Goal: Task Accomplishment & Management: Manage account settings

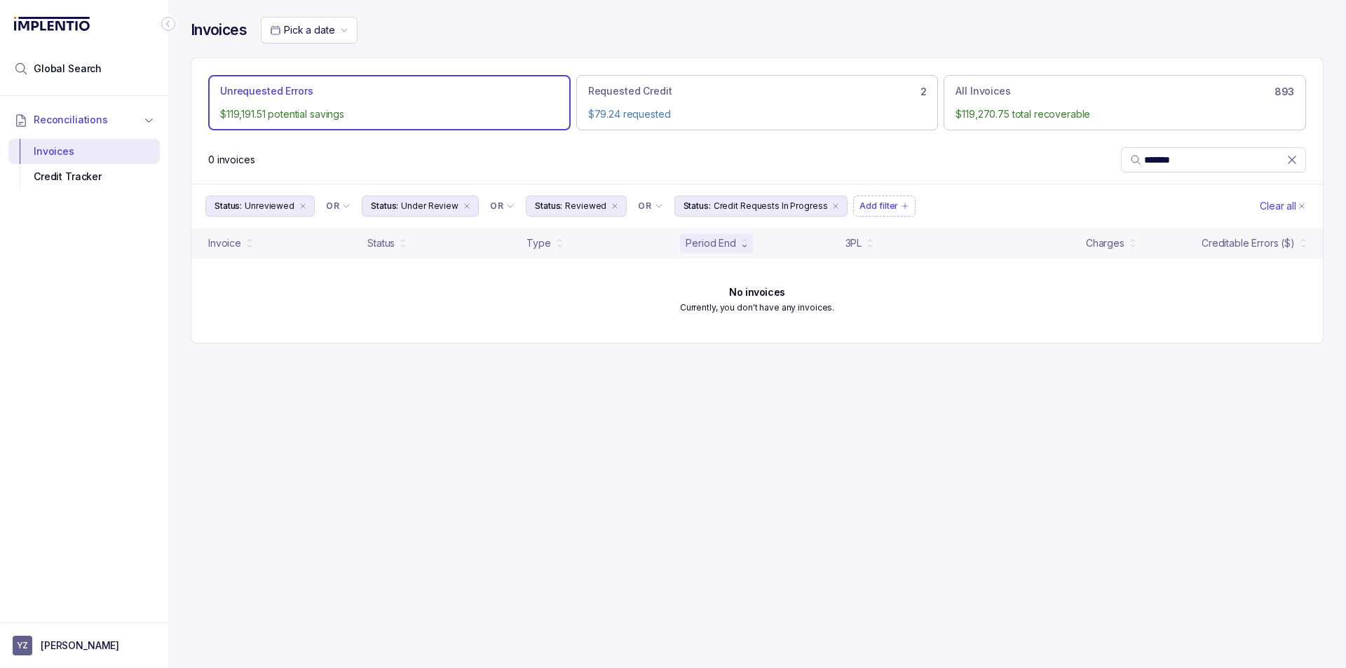
drag, startPoint x: 1074, startPoint y: 39, endPoint x: 1123, endPoint y: 19, distance: 52.9
click at [1074, 39] on div "Pick a date" at bounding box center [792, 30] width 1063 height 27
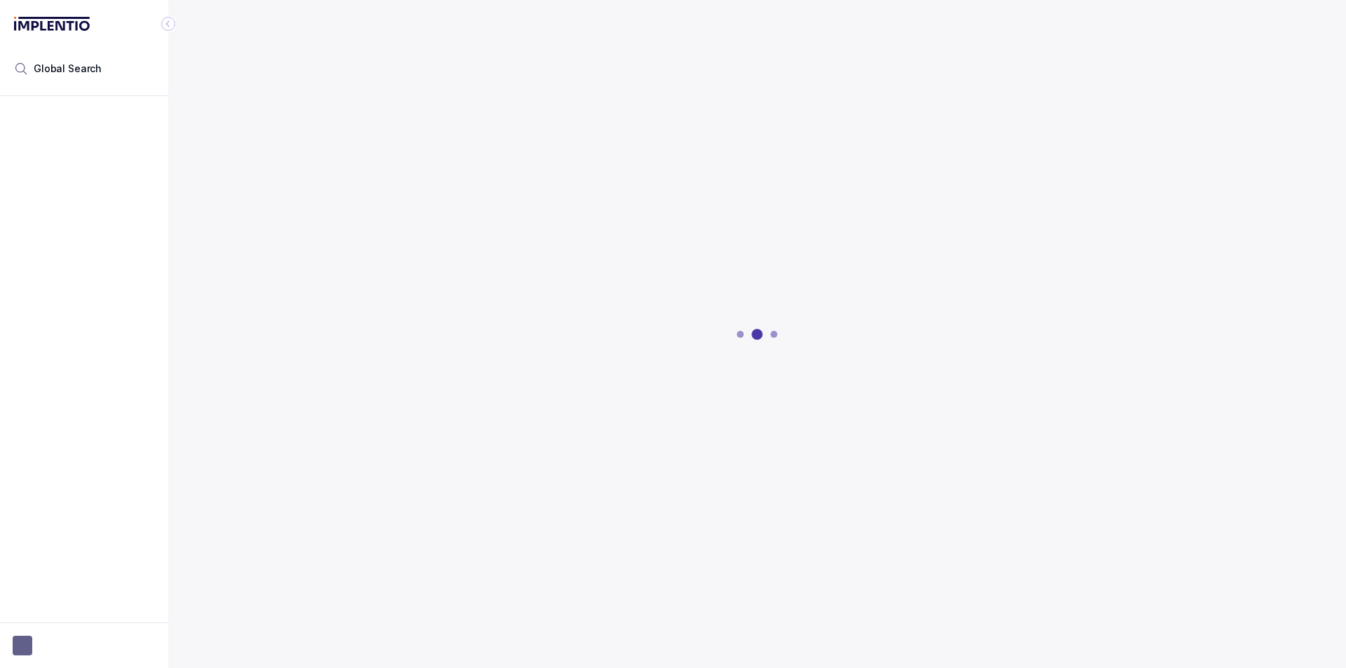
drag, startPoint x: 672, startPoint y: 44, endPoint x: 671, endPoint y: 53, distance: 8.4
click at [672, 43] on div at bounding box center [757, 334] width 1133 height 668
click at [74, 647] on button "button" at bounding box center [84, 646] width 143 height 20
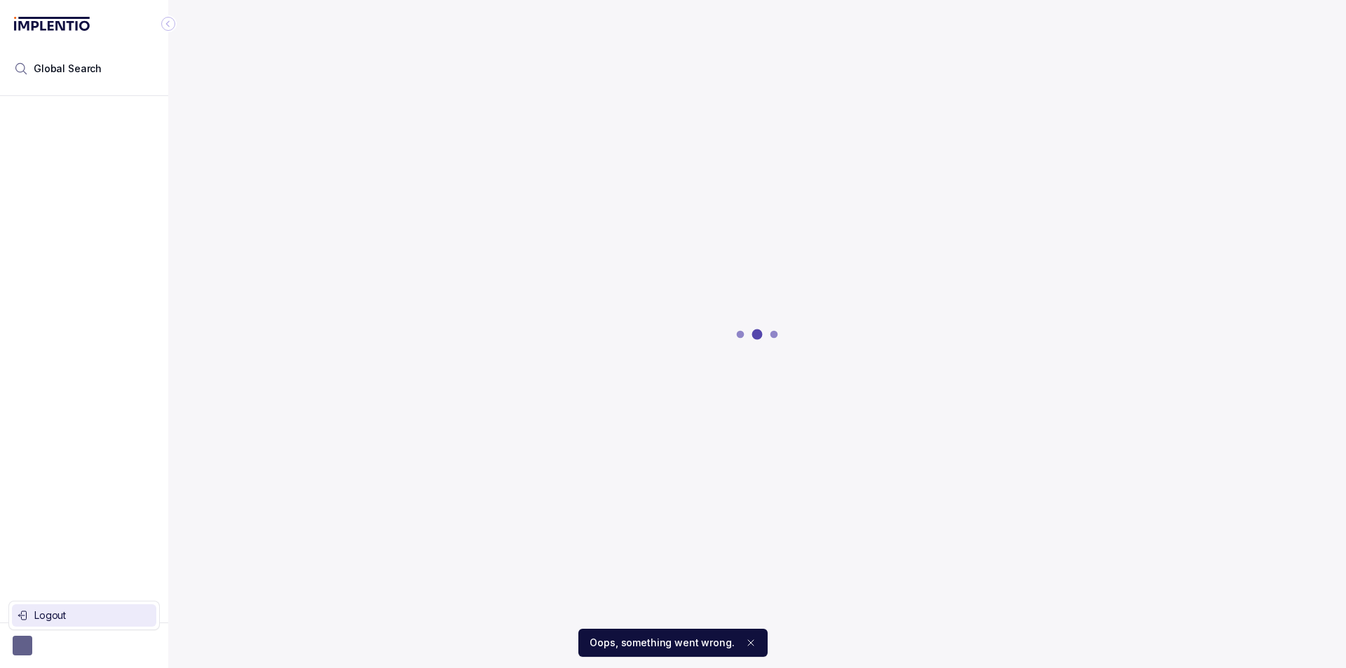
click at [81, 614] on p "Logout" at bounding box center [92, 616] width 116 height 14
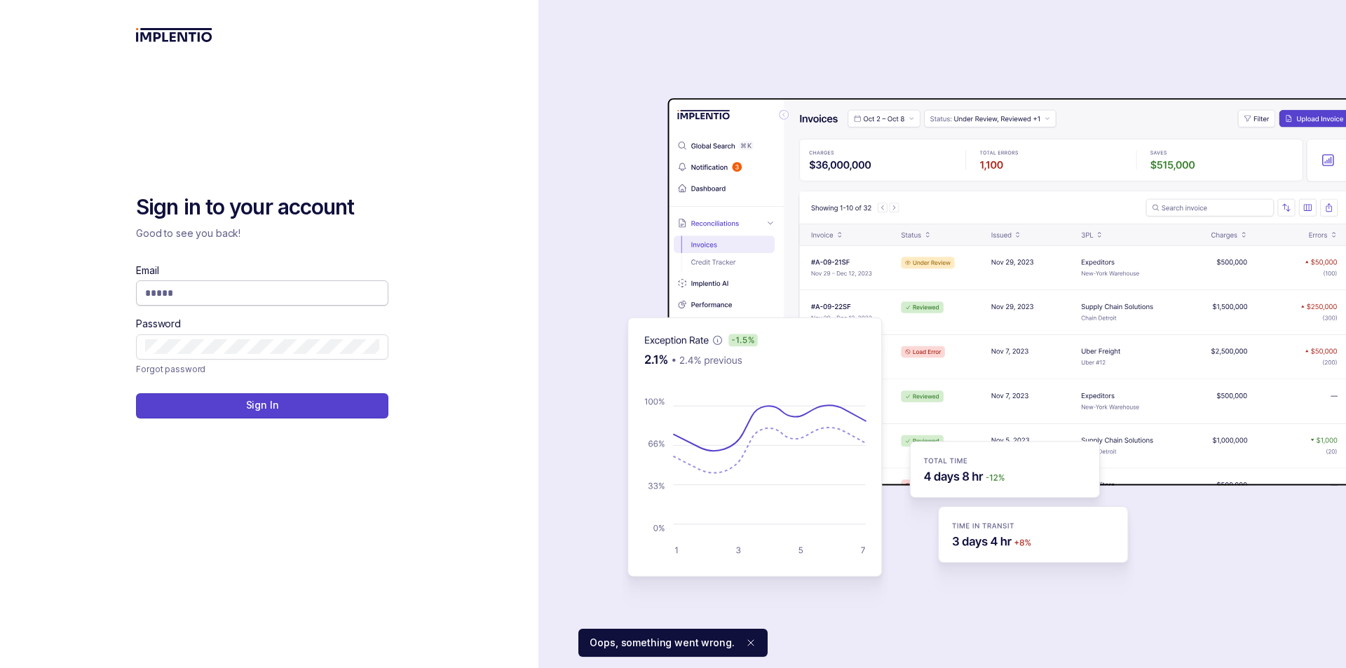
click at [253, 304] on span at bounding box center [262, 293] width 252 height 25
click at [260, 298] on input "Email" at bounding box center [262, 293] width 234 height 14
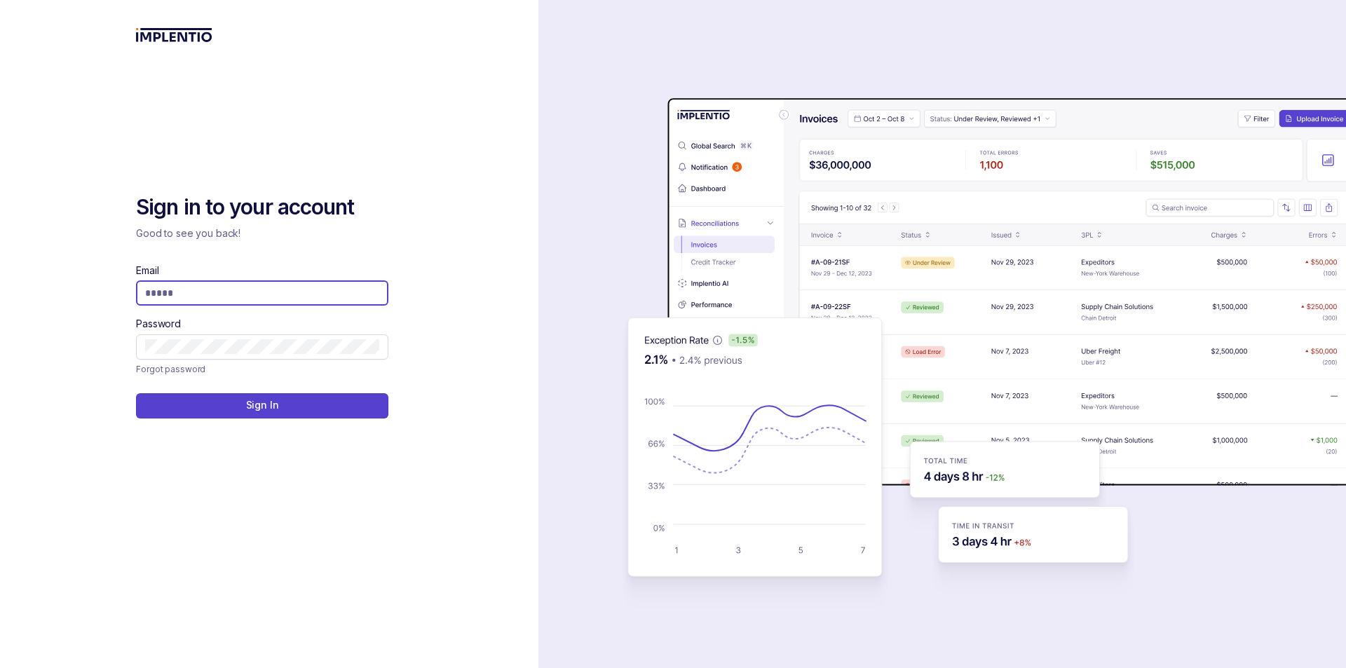
type input "**********"
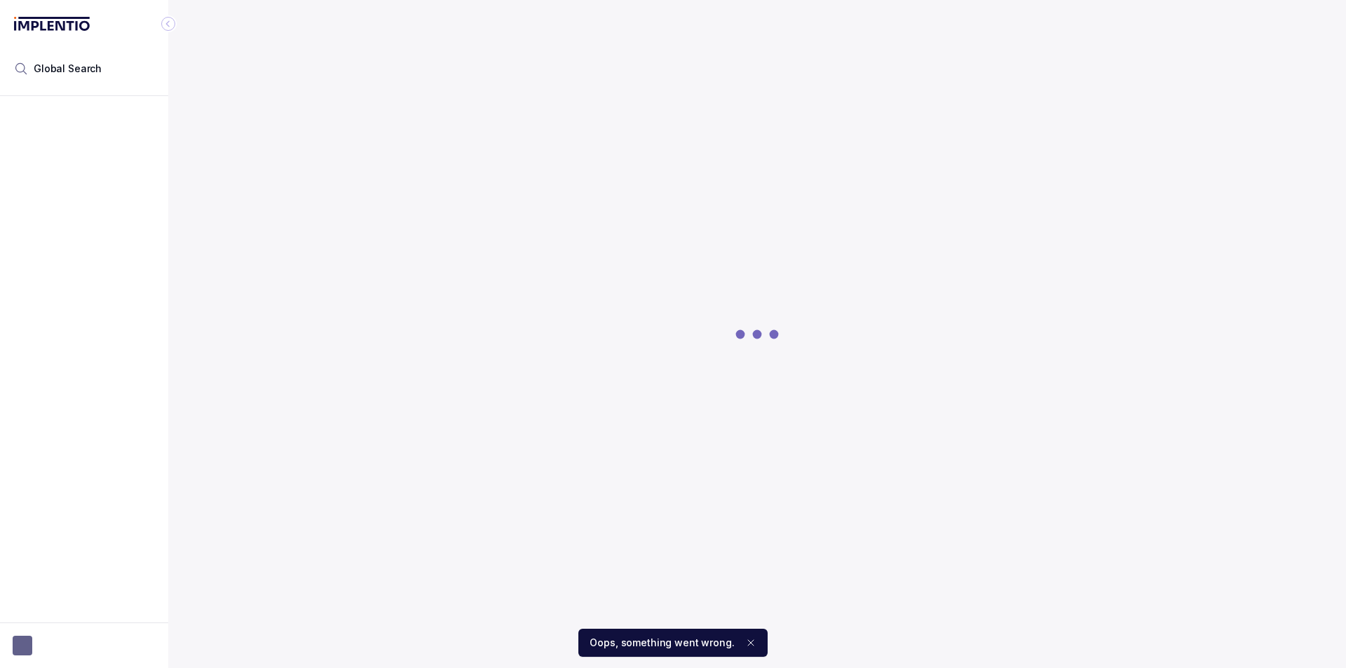
click at [761, 125] on div at bounding box center [757, 334] width 1133 height 668
click at [746, 647] on icon "Notifications (F8)" at bounding box center [750, 642] width 11 height 11
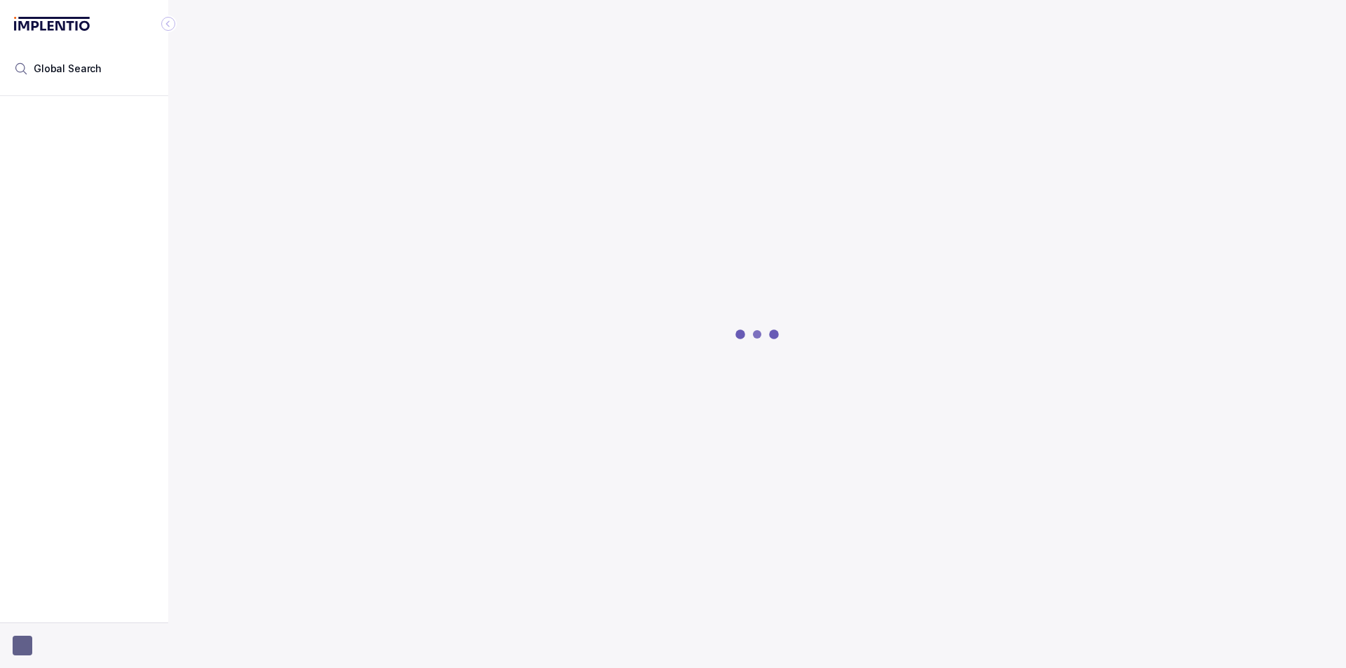
click at [43, 642] on button "button" at bounding box center [84, 646] width 143 height 20
click at [52, 609] on p "Logout" at bounding box center [92, 616] width 116 height 14
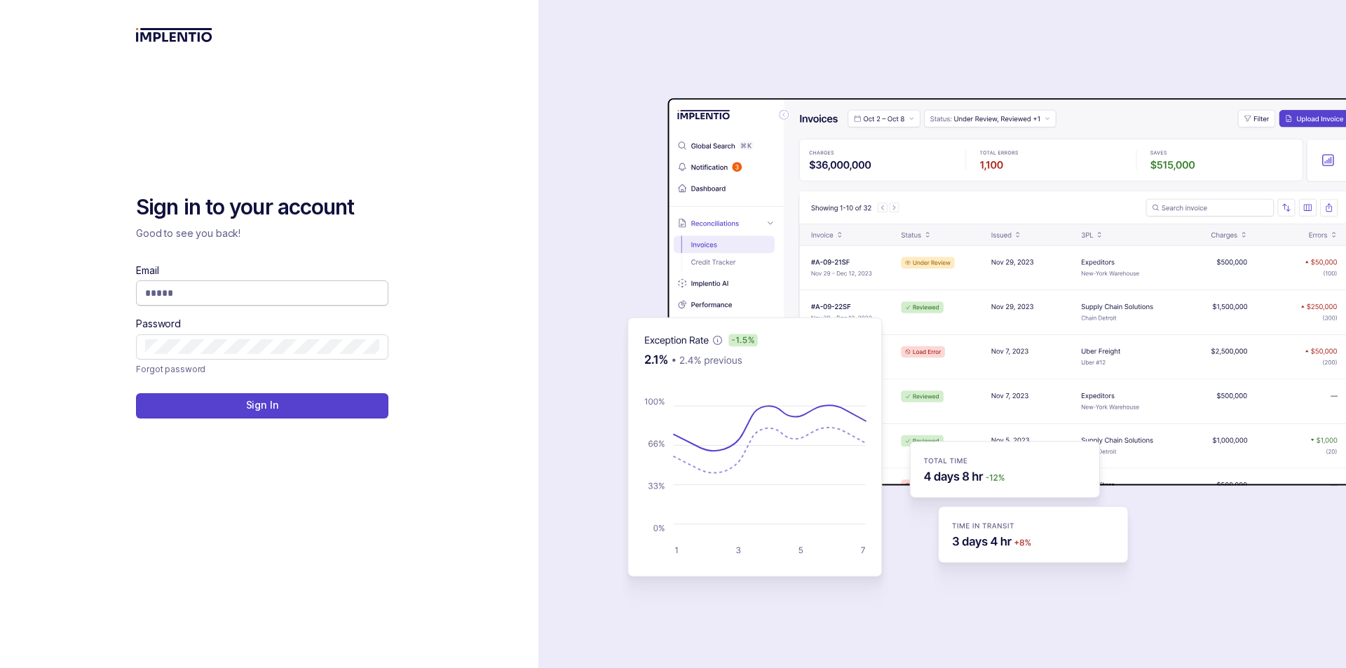
click at [279, 304] on span at bounding box center [262, 293] width 252 height 25
click at [275, 296] on input "Email" at bounding box center [262, 293] width 234 height 14
type input "**********"
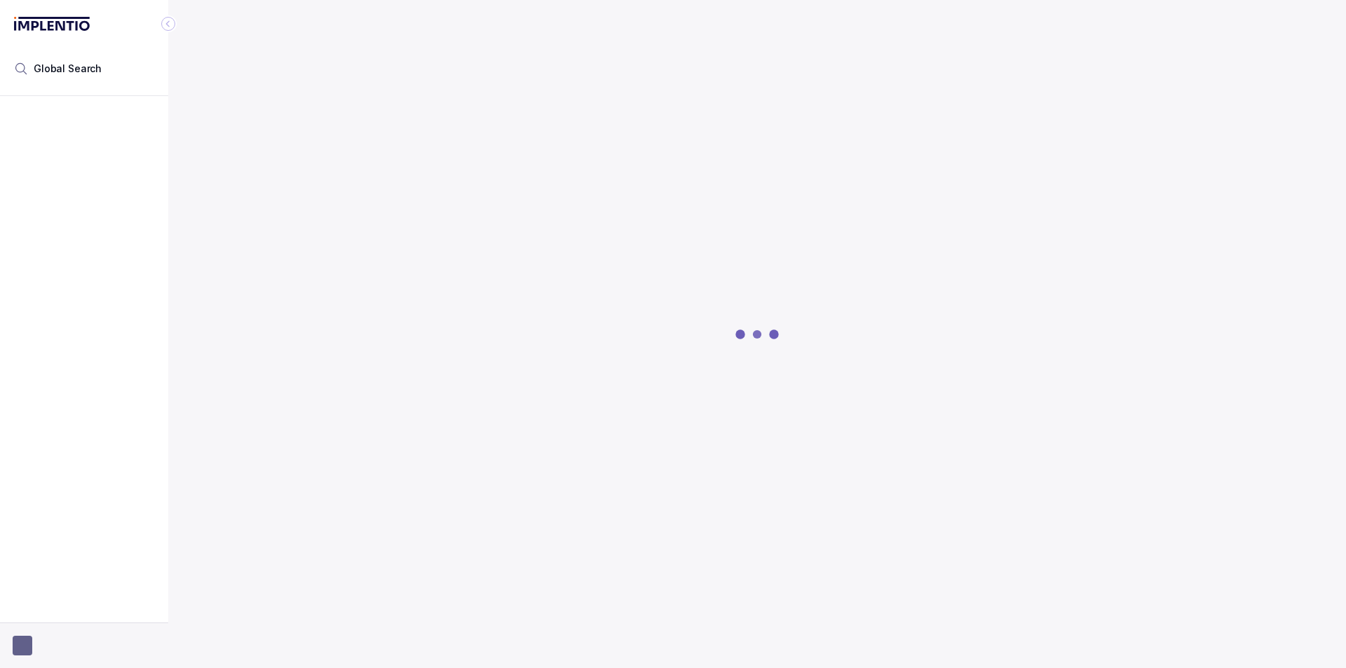
click at [45, 640] on button "button" at bounding box center [84, 646] width 143 height 20
click at [46, 616] on p "Logout" at bounding box center [92, 616] width 116 height 14
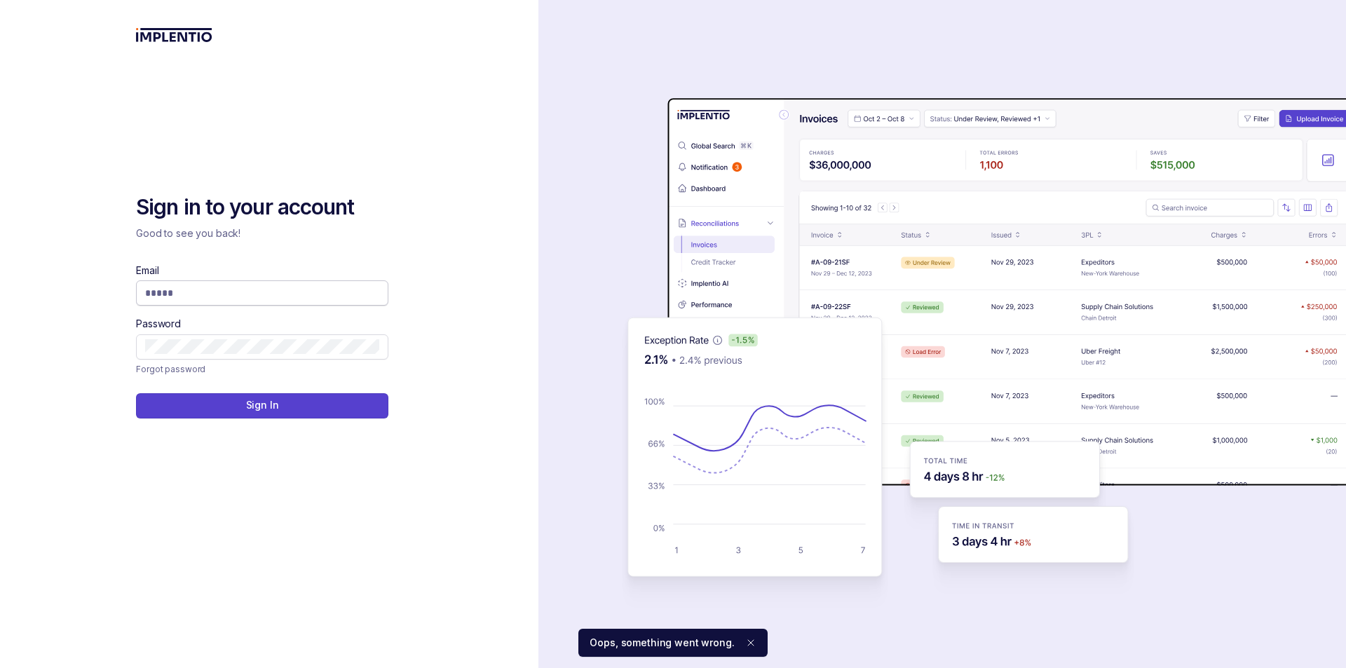
click at [221, 285] on span at bounding box center [262, 293] width 252 height 25
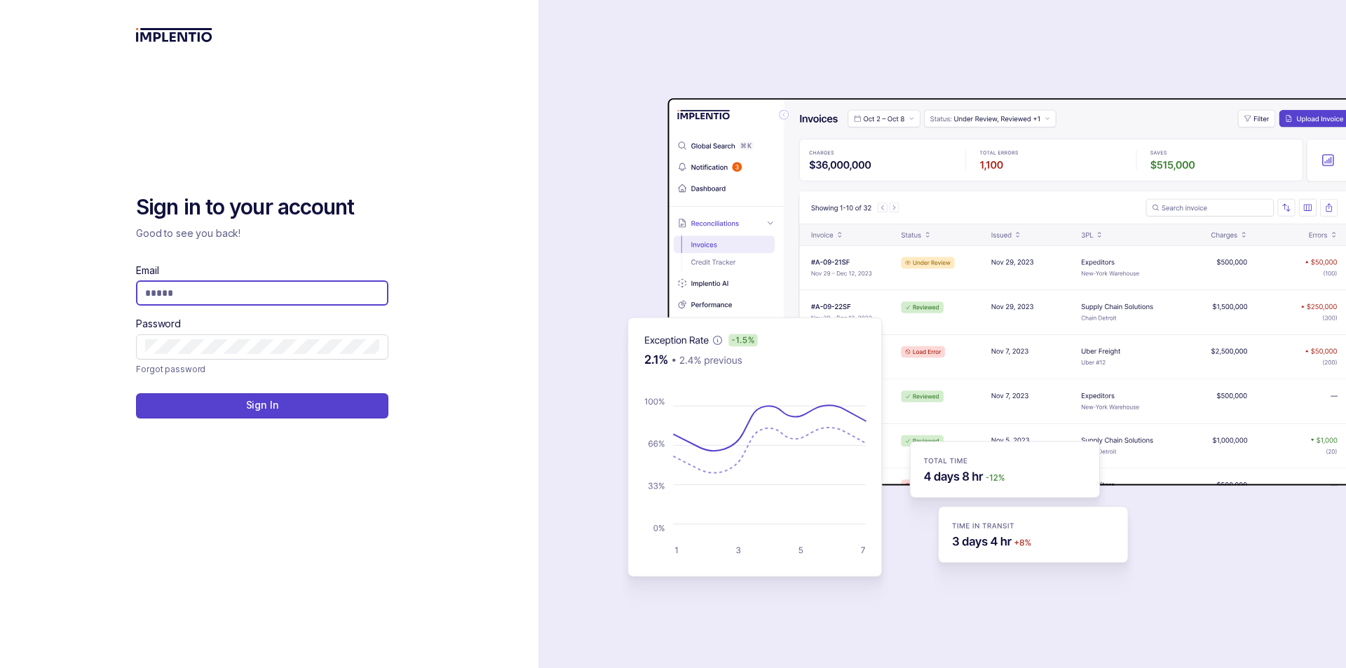
type input "**********"
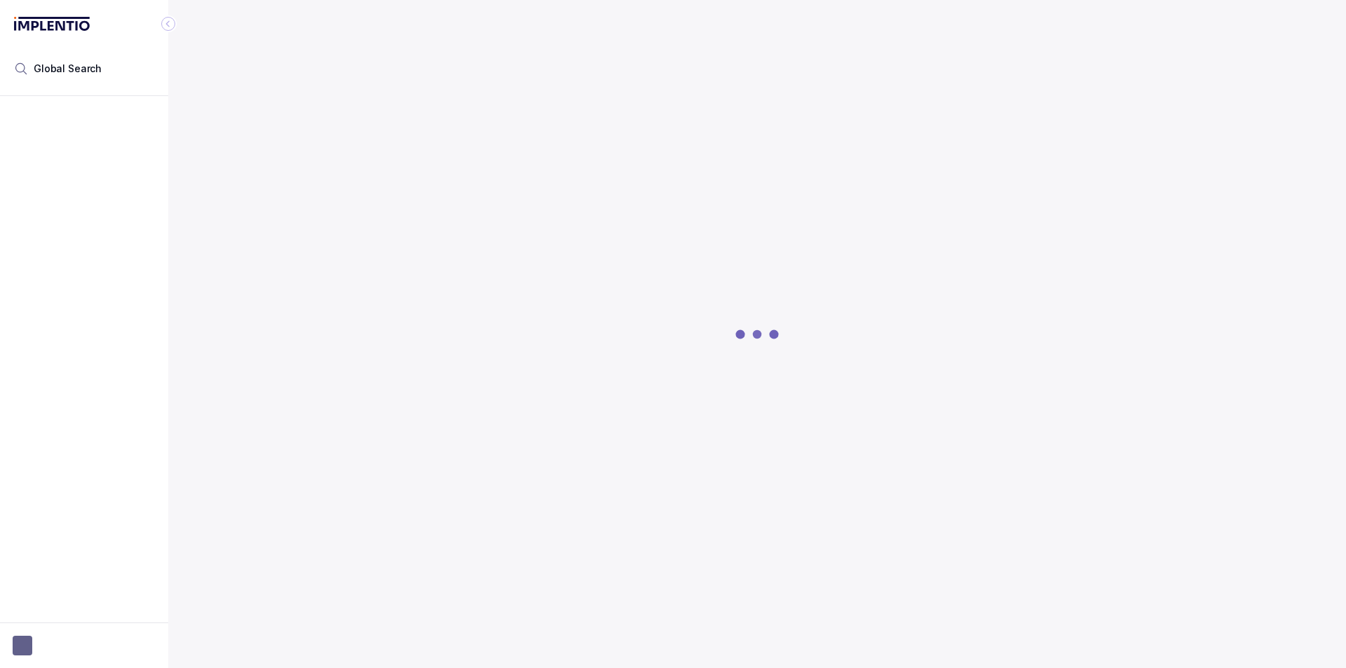
click at [877, 185] on div at bounding box center [757, 334] width 1133 height 668
